Goal: Navigation & Orientation: Find specific page/section

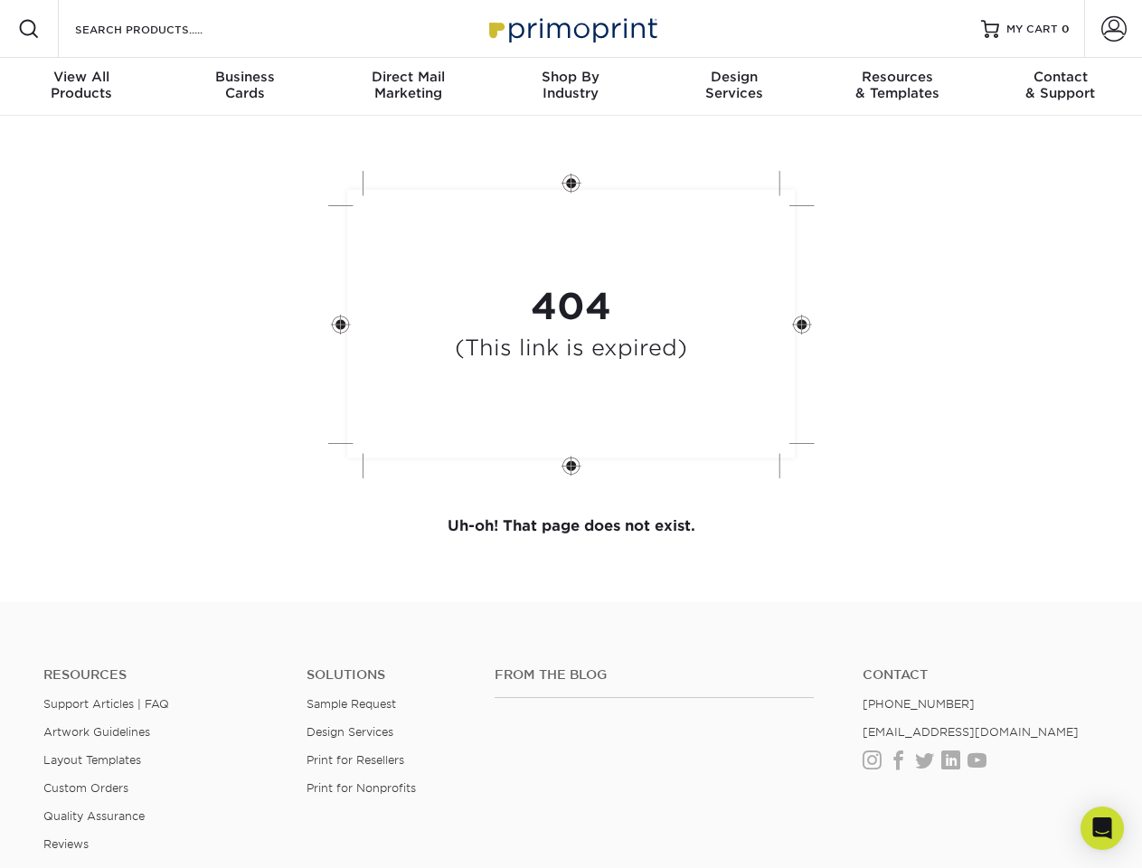
click at [571, 434] on div "404 (This link is expired)" at bounding box center [571, 326] width 543 height 335
click at [29, 29] on span at bounding box center [29, 29] width 22 height 22
click at [1114, 29] on span at bounding box center [1114, 28] width 25 height 25
click at [81, 87] on div "View All Products" at bounding box center [81, 85] width 163 height 33
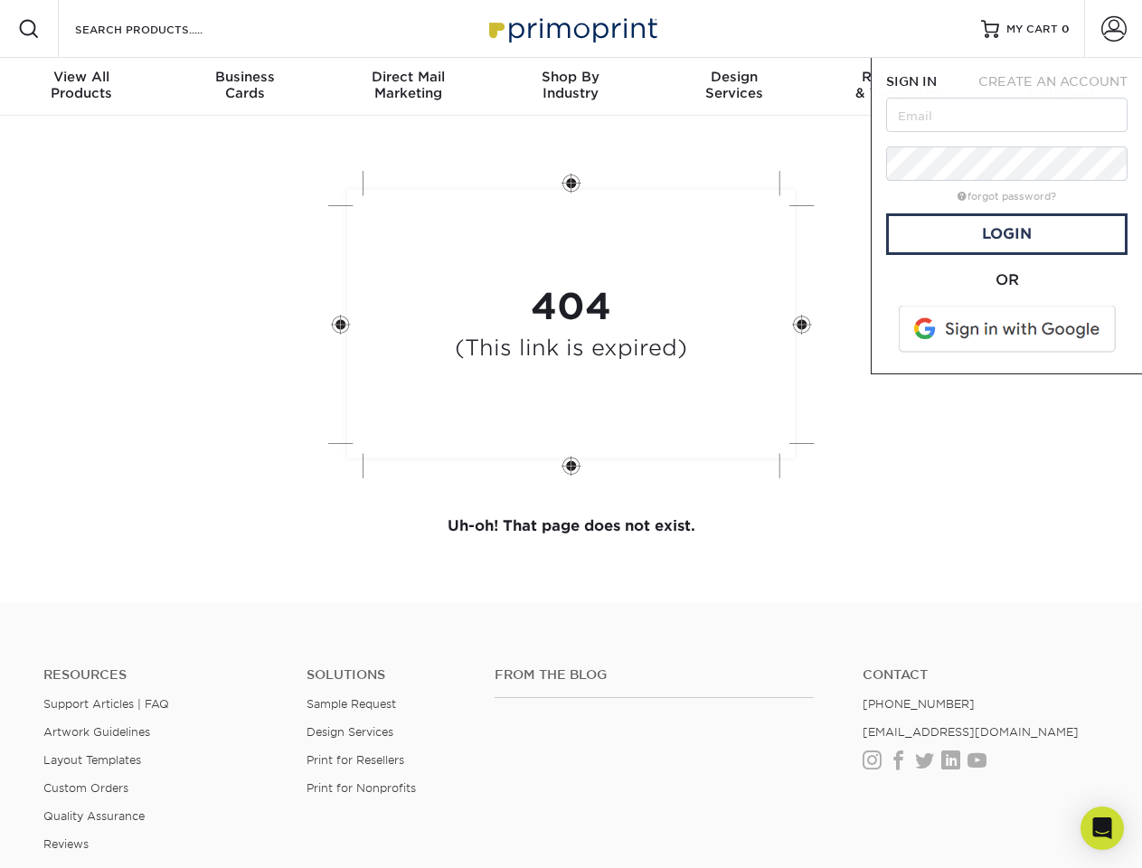
click at [244, 87] on div "Business Cards" at bounding box center [244, 85] width 163 height 33
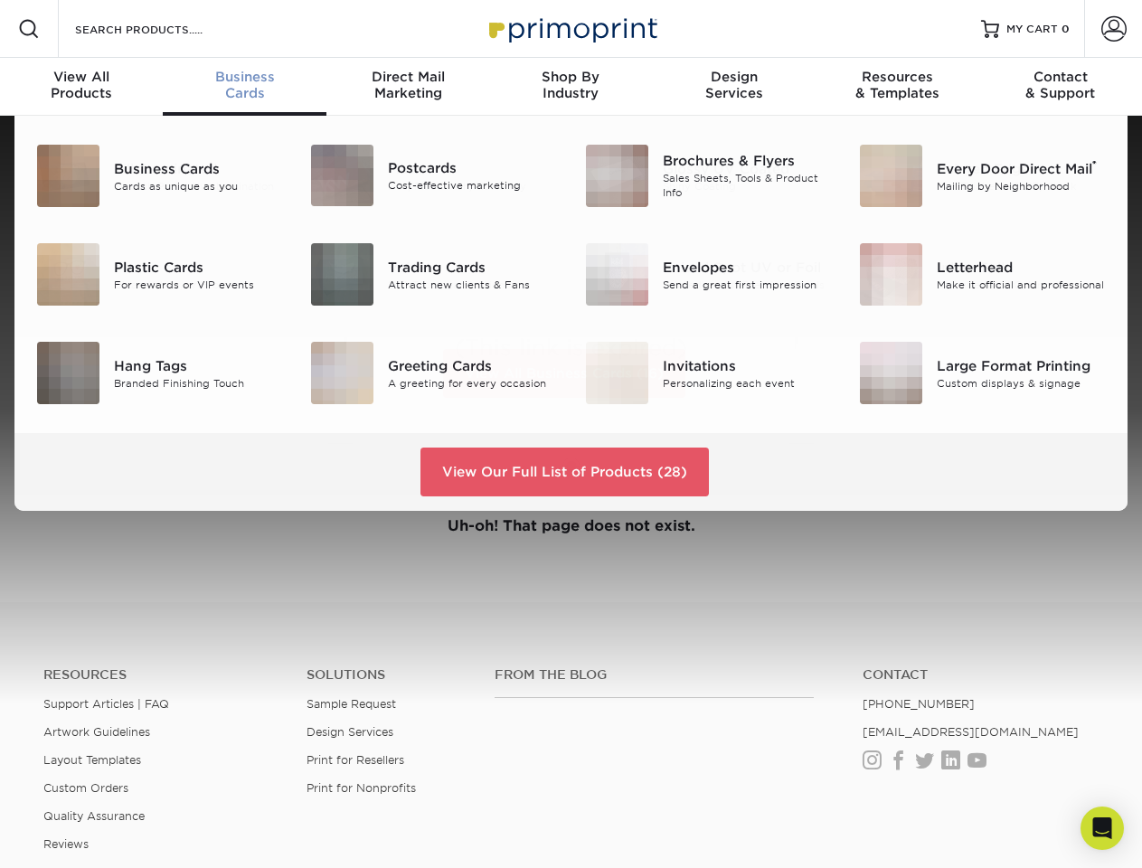
click at [408, 87] on div "Direct Mail Marketing" at bounding box center [408, 85] width 163 height 33
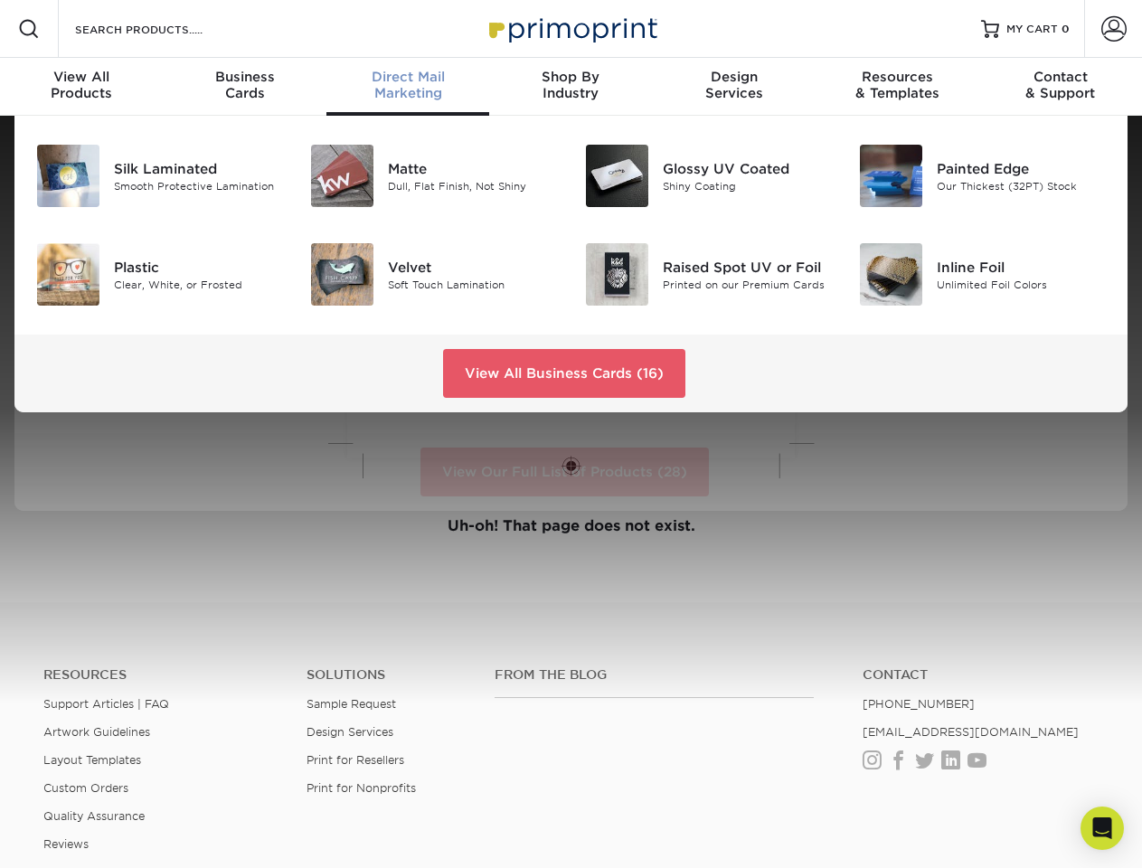
click at [571, 87] on div "Shop By Industry" at bounding box center [570, 85] width 163 height 33
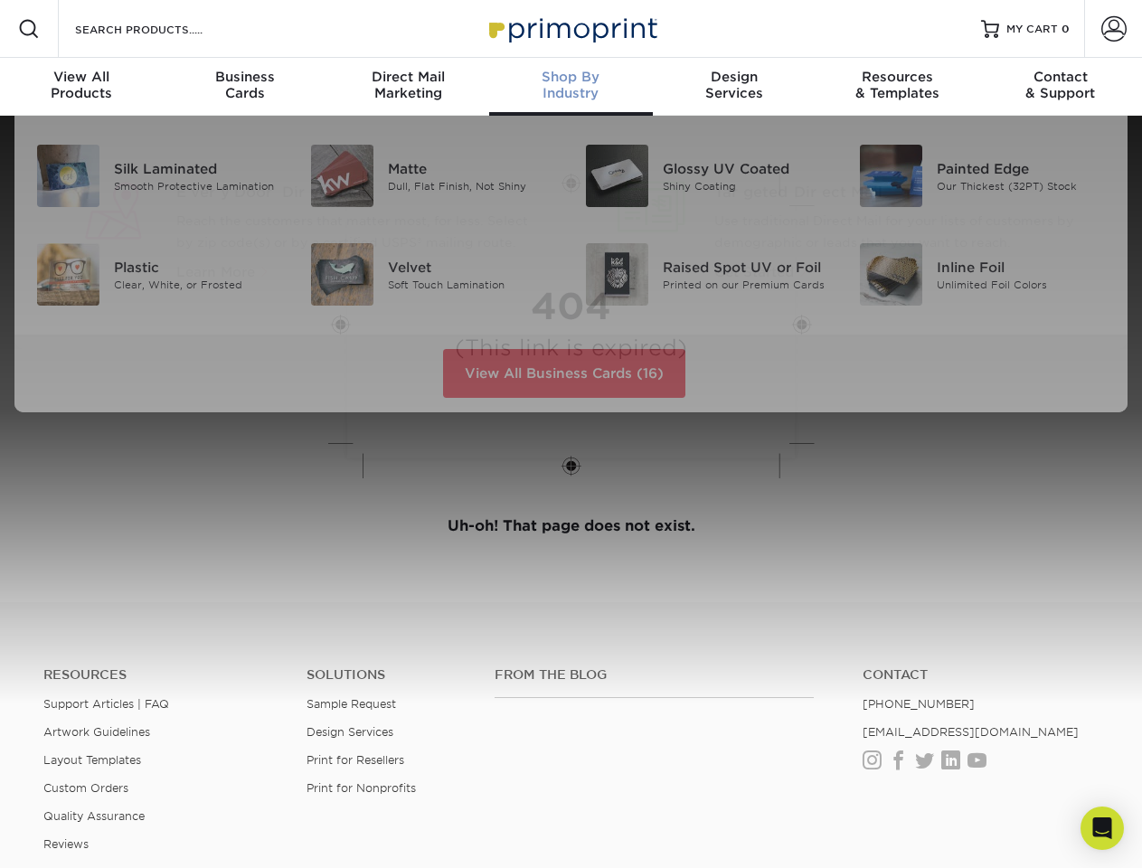
click at [735, 87] on div "Design Services" at bounding box center [734, 85] width 163 height 33
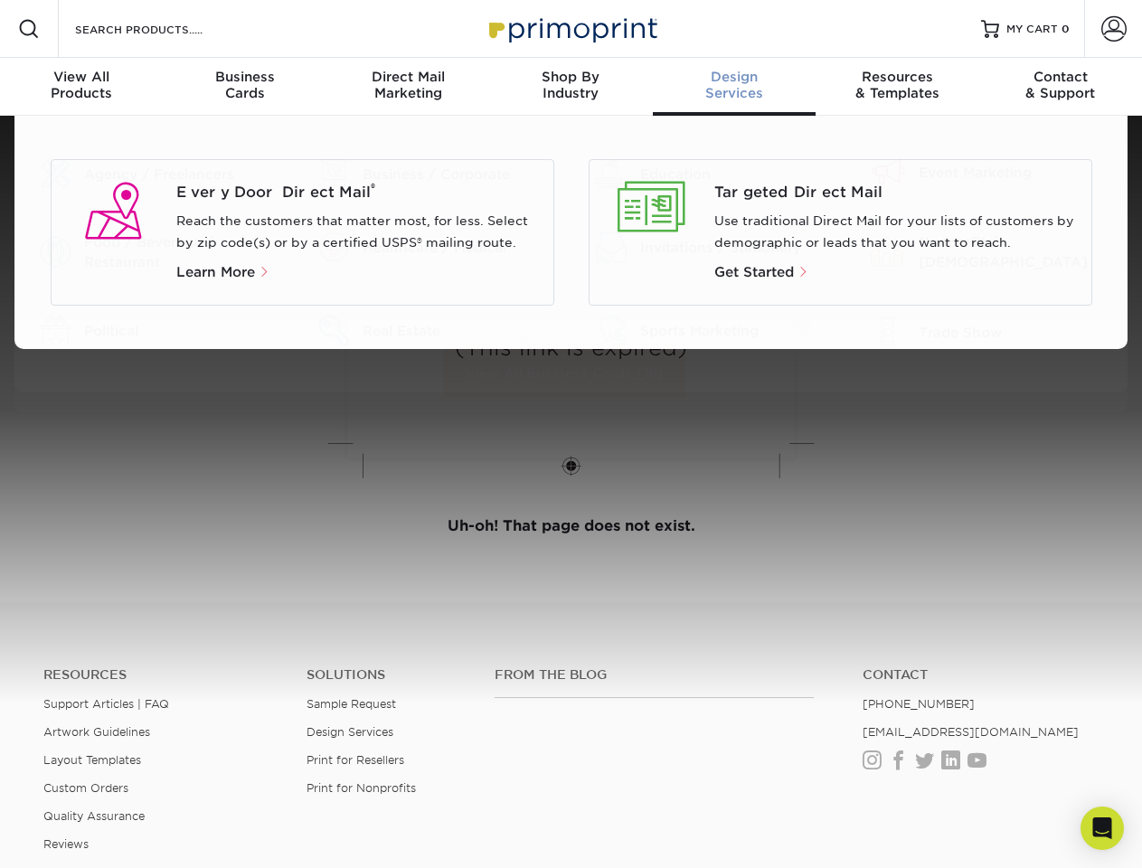
click at [897, 87] on div "Resources & Templates" at bounding box center [897, 85] width 163 height 33
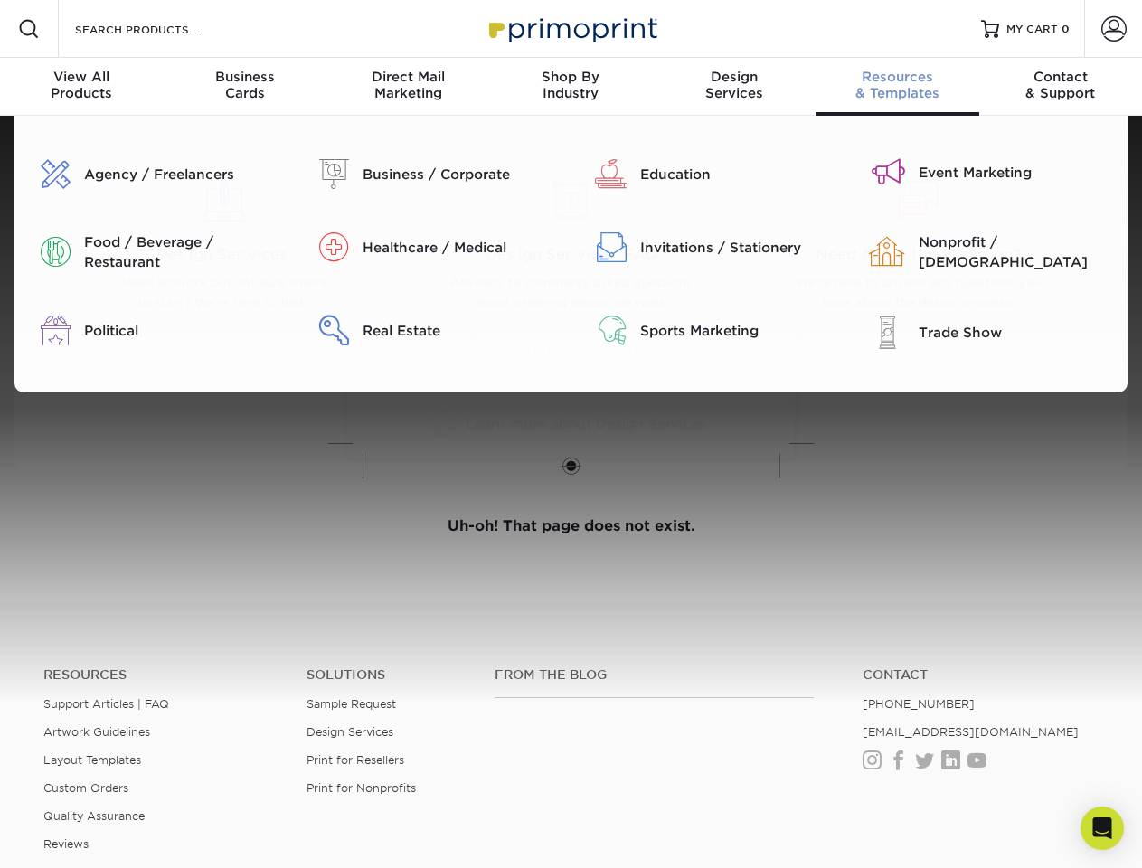
click at [1061, 87] on div "Contact & Support" at bounding box center [1061, 85] width 163 height 33
